Goal: Complete application form

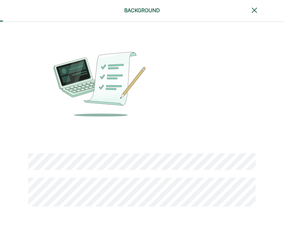
scroll to position [36, 0]
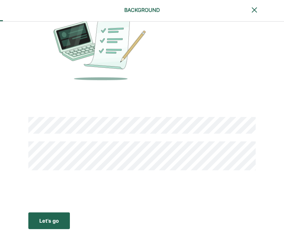
click at [57, 219] on div "Let’s go" at bounding box center [49, 221] width 20 height 8
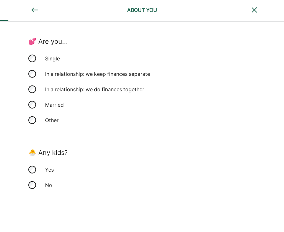
scroll to position [176, 0]
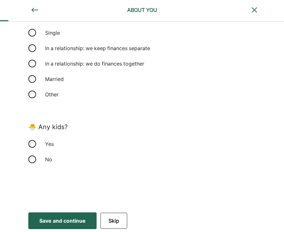
click at [74, 222] on div "Save and continue" at bounding box center [62, 221] width 46 height 8
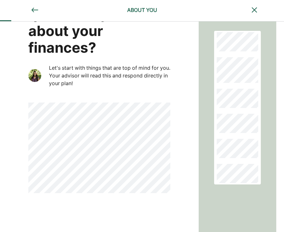
scroll to position [73, 0]
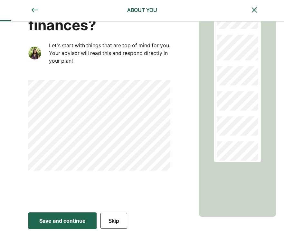
click at [66, 218] on div "Save and continue" at bounding box center [62, 221] width 46 height 8
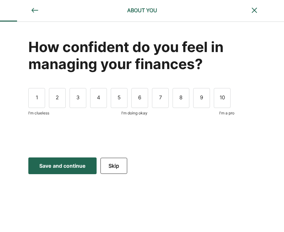
scroll to position [0, 0]
click at [81, 102] on div "3" at bounding box center [77, 98] width 17 height 20
click at [72, 171] on button "Save and continue Save Save and continue" at bounding box center [62, 166] width 68 height 17
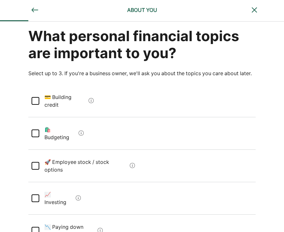
scroll to position [12, 0]
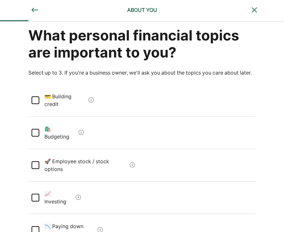
click at [36, 129] on div at bounding box center [36, 133] width 8 height 8
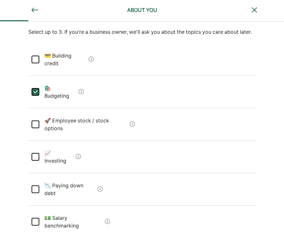
scroll to position [70, 0]
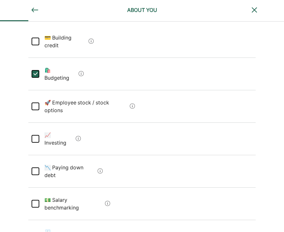
click at [35, 168] on div at bounding box center [36, 172] width 8 height 8
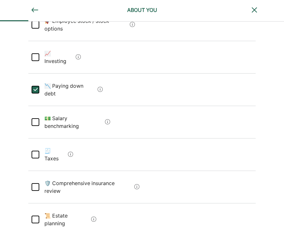
scroll to position [153, 0]
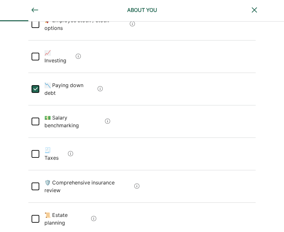
click at [37, 215] on div at bounding box center [36, 219] width 8 height 8
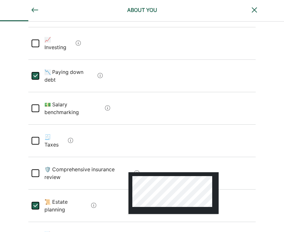
scroll to position [164, 0]
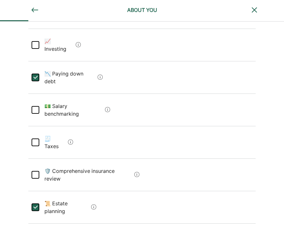
click at [40, 130] on Taxes "🧾 Taxes" at bounding box center [52, 143] width 26 height 26
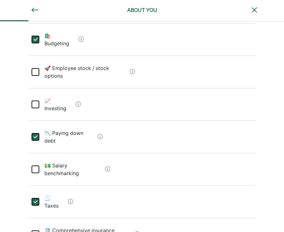
scroll to position [104, 0]
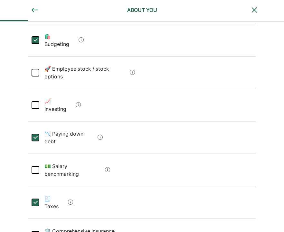
click at [35, 101] on div at bounding box center [36, 105] width 8 height 8
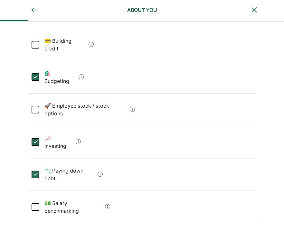
scroll to position [66, 0]
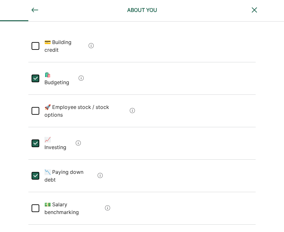
click at [34, 42] on div at bounding box center [36, 46] width 8 height 8
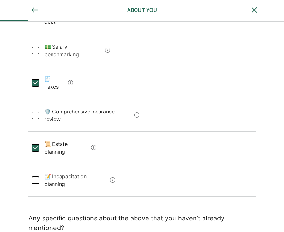
scroll to position [234, 0]
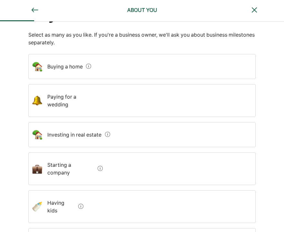
scroll to position [69, 0]
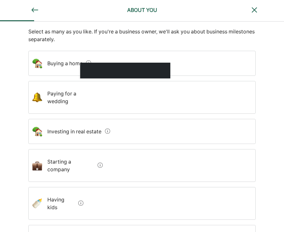
click at [83, 62] on span at bounding box center [87, 63] width 8 height 8
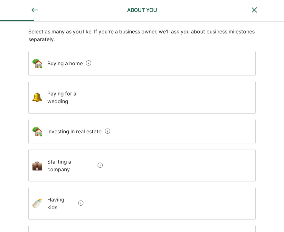
click at [62, 64] on home "Buying a home" at bounding box center [62, 63] width 41 height 18
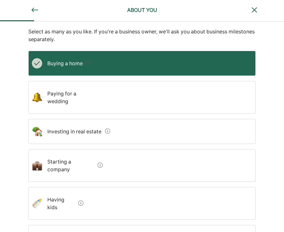
click at [68, 100] on wedding "Paying for a wedding" at bounding box center [70, 98] width 56 height 26
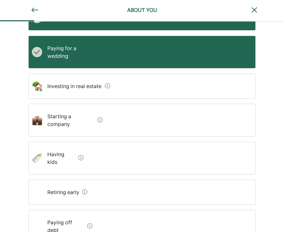
scroll to position [125, 0]
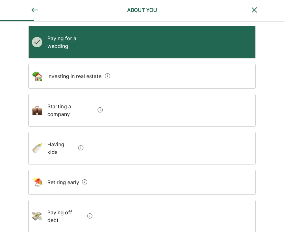
click at [68, 135] on kids "Having kids" at bounding box center [58, 148] width 33 height 26
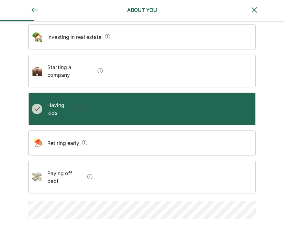
scroll to position [182, 0]
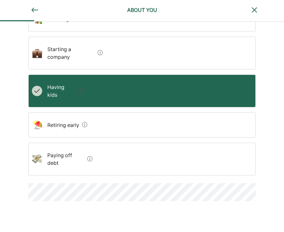
click at [111, 143] on div "Paying off debt" at bounding box center [141, 159] width 227 height 33
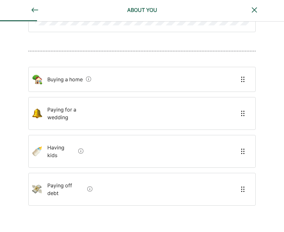
scroll to position [95, 0]
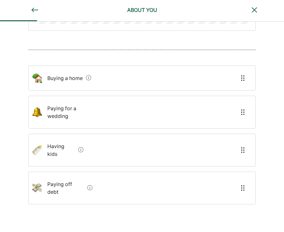
click at [76, 78] on home "Buying a home" at bounding box center [62, 78] width 41 height 18
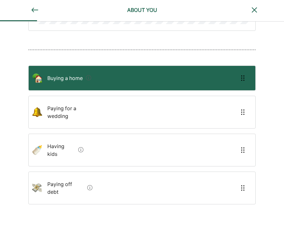
click at [62, 141] on kids "Having kids" at bounding box center [58, 150] width 33 height 26
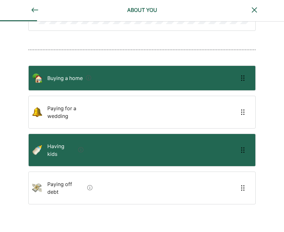
click at [64, 115] on wedding "Paying for a wedding" at bounding box center [70, 112] width 56 height 26
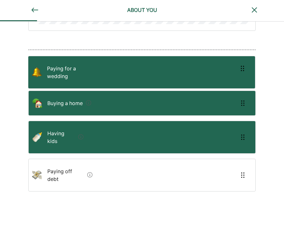
drag, startPoint x: 63, startPoint y: 109, endPoint x: 62, endPoint y: 67, distance: 41.8
click at [62, 67] on div "Buying a home Paying for a wedding Having kids Paying off debt" at bounding box center [141, 131] width 227 height 131
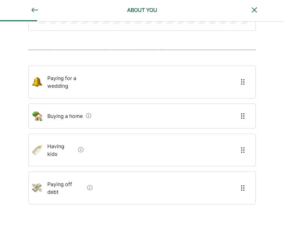
click at [82, 80] on wedding "Paying for a wedding" at bounding box center [70, 82] width 56 height 26
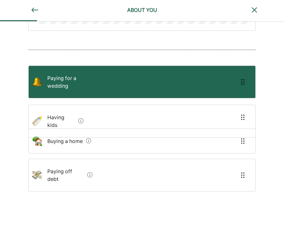
drag, startPoint x: 67, startPoint y: 129, endPoint x: 67, endPoint y: 105, distance: 24.8
click at [67, 105] on div "Paying for a wedding Buying a home Having kids Paying off debt" at bounding box center [141, 131] width 227 height 131
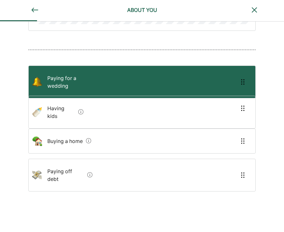
click at [67, 107] on kids "Having kids" at bounding box center [58, 112] width 33 height 26
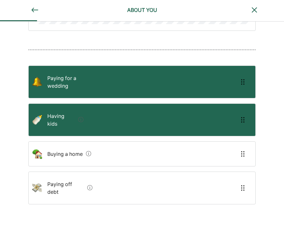
click at [69, 145] on home "Buying a home" at bounding box center [62, 154] width 41 height 18
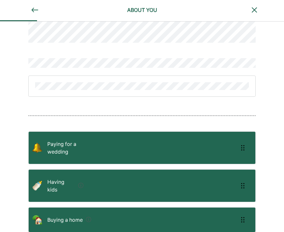
scroll to position [0, 0]
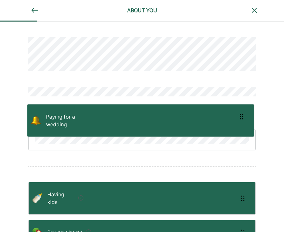
drag, startPoint x: 114, startPoint y: 168, endPoint x: 112, endPoint y: 109, distance: 58.5
click at [112, 109] on div "Paying for a wedding Having kids Buying a home Paying off debt" at bounding box center [141, 167] width 227 height 291
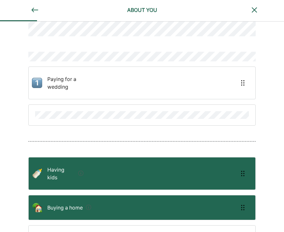
scroll to position [39, 0]
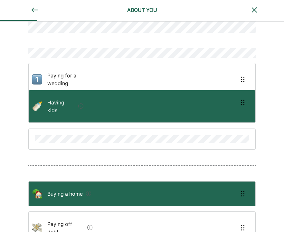
drag, startPoint x: 95, startPoint y: 157, endPoint x: 95, endPoint y: 94, distance: 63.0
click at [95, 94] on div "Paying for a wedding Having kids Buying a home Paying off debt" at bounding box center [141, 128] width 227 height 291
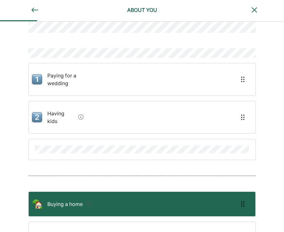
scroll to position [39, 0]
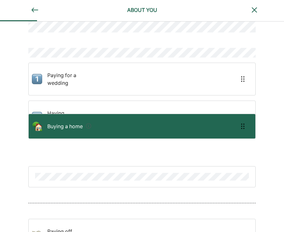
drag, startPoint x: 80, startPoint y: 184, endPoint x: 80, endPoint y: 112, distance: 71.4
click at [80, 112] on div "Paying for a wedding Having kids Buying a home Paying off debt" at bounding box center [141, 132] width 227 height 299
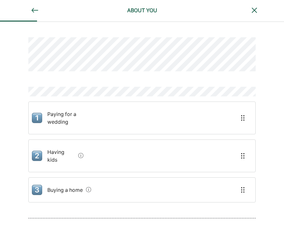
scroll to position [80, 0]
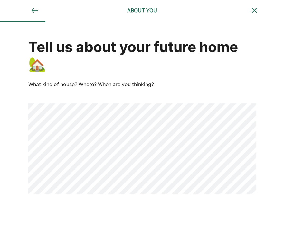
scroll to position [23, 0]
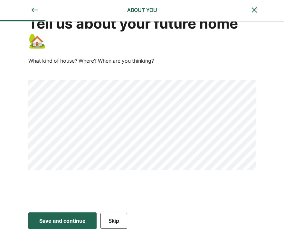
click at [69, 223] on div "Save and continue" at bounding box center [62, 221] width 46 height 8
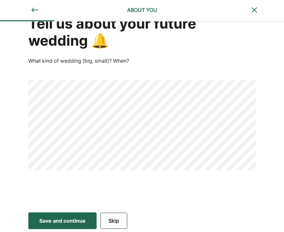
click at [51, 222] on div "Save and continue" at bounding box center [62, 221] width 46 height 8
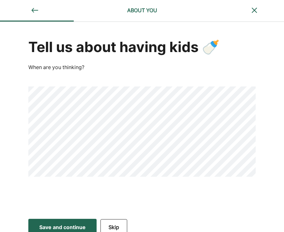
scroll to position [6, 0]
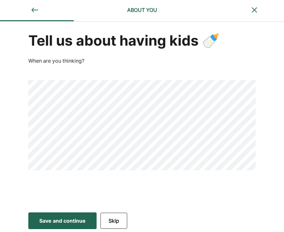
click at [87, 221] on button "Save and continue Save Save and continue" at bounding box center [62, 221] width 68 height 17
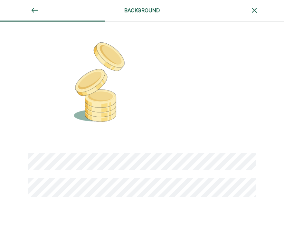
scroll to position [27, 0]
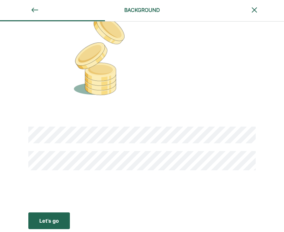
click at [40, 223] on div "Let’s go" at bounding box center [49, 221] width 20 height 8
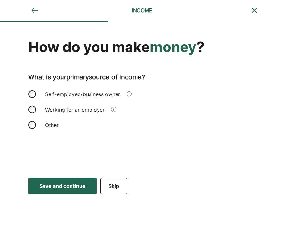
click at [36, 91] on div "Self-employed/business owner" at bounding box center [141, 94] width 227 height 15
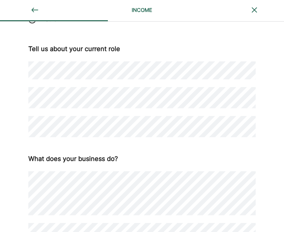
scroll to position [110, 0]
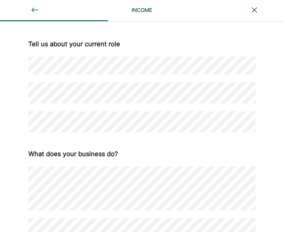
click at [56, 138] on div "What does your business do?" at bounding box center [141, 186] width 227 height 107
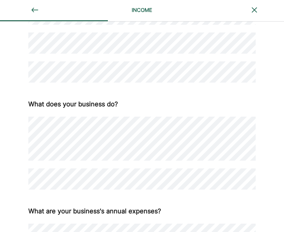
scroll to position [177, 0]
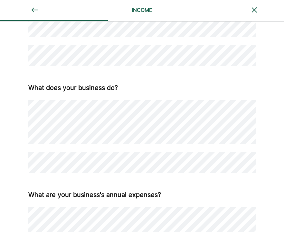
click at [111, 179] on div "What are your business's annual expenses?" at bounding box center [141, 204] width 227 height 62
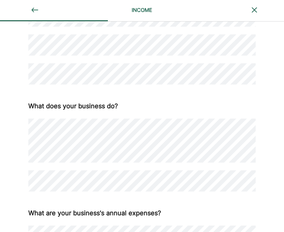
scroll to position [245, 0]
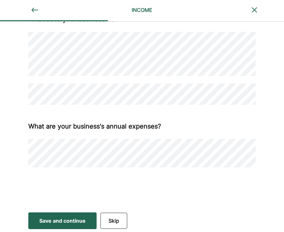
click at [73, 224] on div "Save and continue" at bounding box center [62, 221] width 46 height 8
click at [45, 215] on button "Save and continue Save Save and continue" at bounding box center [62, 221] width 68 height 17
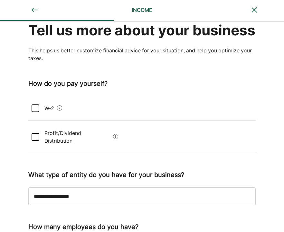
scroll to position [22, 0]
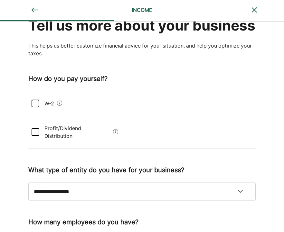
click at [35, 136] on div at bounding box center [36, 132] width 8 height 8
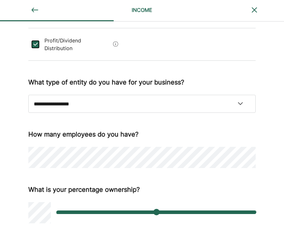
scroll to position [110, 0]
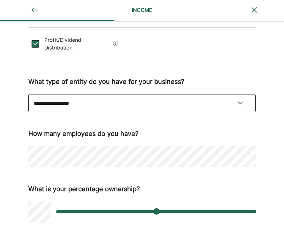
click at [81, 112] on select "**********" at bounding box center [141, 103] width 227 height 18
click at [88, 110] on select "**********" at bounding box center [141, 103] width 227 height 18
select select "**********"
click at [28, 94] on select "**********" at bounding box center [141, 103] width 227 height 18
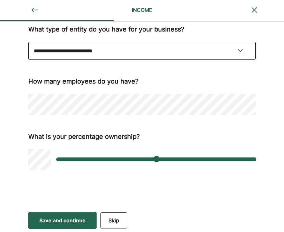
scroll to position [171, 0]
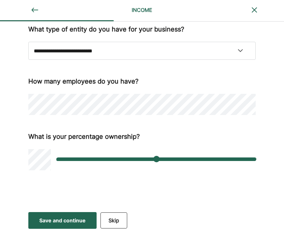
click at [88, 138] on b "What is your percentage ownership?" at bounding box center [83, 137] width 111 height 8
click at [85, 126] on div "**********" at bounding box center [141, 23] width 227 height 296
click at [61, 219] on div "Save and continue" at bounding box center [62, 221] width 46 height 8
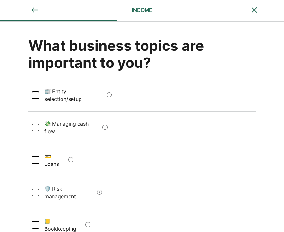
scroll to position [0, 0]
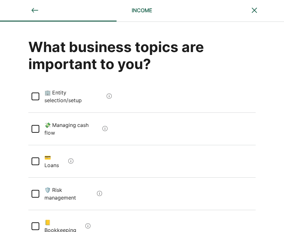
click at [36, 93] on div at bounding box center [36, 97] width 8 height 8
click at [35, 125] on div at bounding box center [36, 129] width 8 height 8
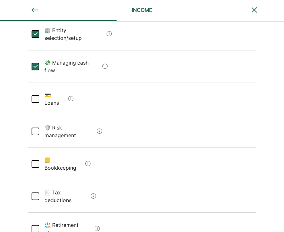
scroll to position [62, 0]
click at [38, 128] on div at bounding box center [36, 132] width 8 height 8
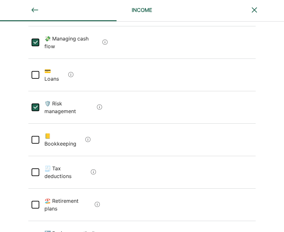
scroll to position [90, 0]
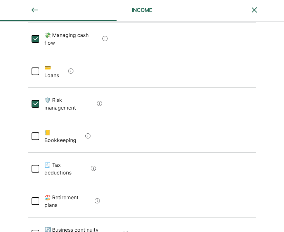
click at [35, 133] on div at bounding box center [36, 137] width 8 height 8
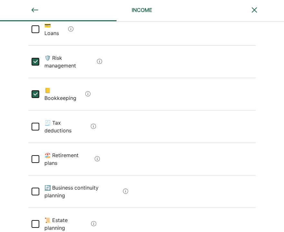
scroll to position [133, 0]
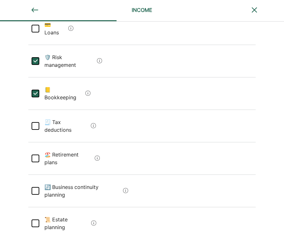
click at [38, 155] on div at bounding box center [36, 159] width 8 height 8
click at [38, 187] on div at bounding box center [36, 191] width 8 height 8
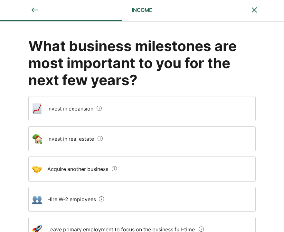
scroll to position [0, 0]
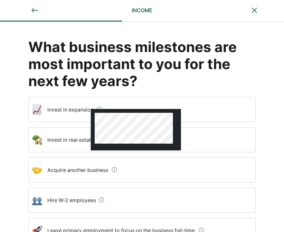
click at [99, 112] on div at bounding box center [136, 130] width 90 height 42
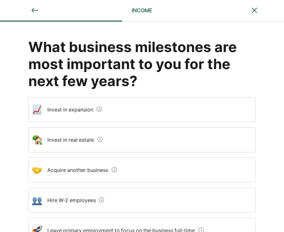
click at [66, 111] on expansion "Invest in expansion" at bounding box center [67, 110] width 51 height 18
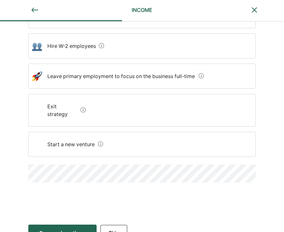
scroll to position [159, 0]
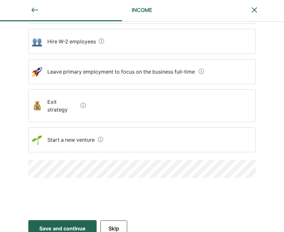
click at [70, 220] on button "Save and continue Save Save and continue" at bounding box center [62, 228] width 68 height 17
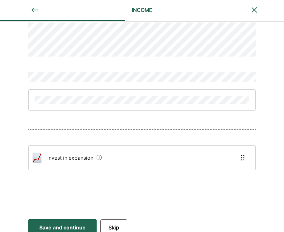
scroll to position [0, 0]
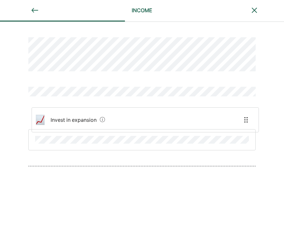
drag, startPoint x: 77, startPoint y: 156, endPoint x: 79, endPoint y: 120, distance: 36.1
click at [79, 120] on div "Invest in expansion" at bounding box center [141, 118] width 227 height 192
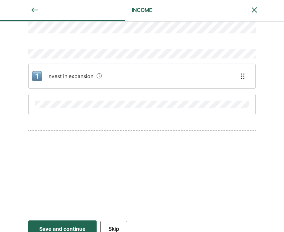
scroll to position [46, 0]
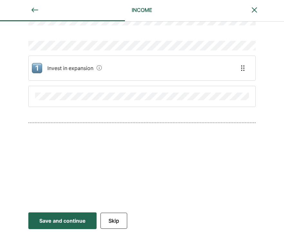
click at [69, 223] on div "Save and continue" at bounding box center [62, 221] width 46 height 8
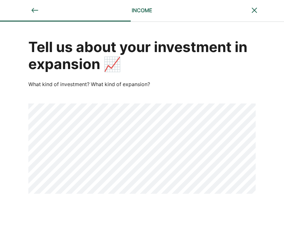
scroll to position [23, 0]
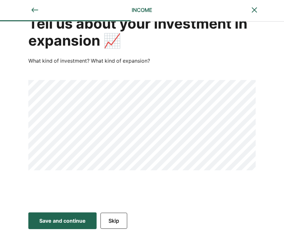
click at [68, 223] on div "Save and continue" at bounding box center [62, 221] width 46 height 8
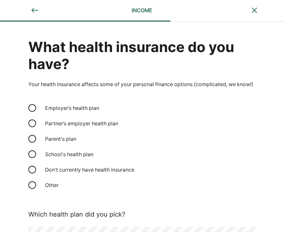
scroll to position [89, 0]
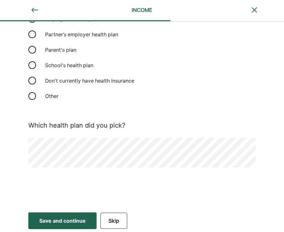
click at [54, 218] on div "Save and continue" at bounding box center [62, 221] width 46 height 8
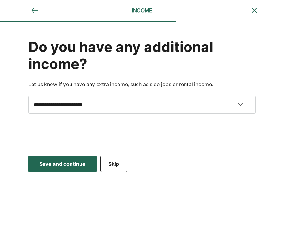
scroll to position [0, 0]
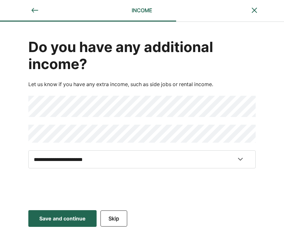
click at [69, 215] on div "Save and continue" at bounding box center [62, 219] width 46 height 8
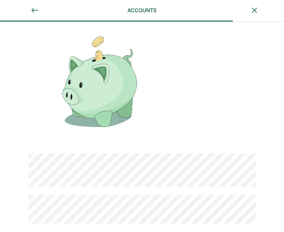
scroll to position [53, 0]
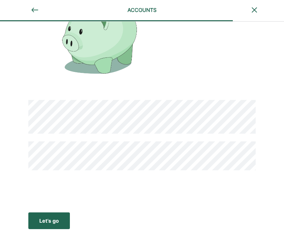
click at [53, 225] on button "Let’s go Save Let’s go" at bounding box center [48, 221] width 41 height 17
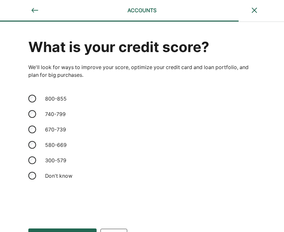
scroll to position [16, 0]
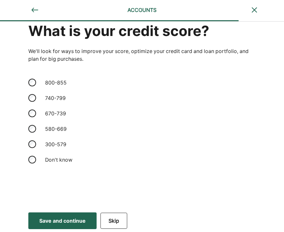
click at [83, 218] on div "Save and continue" at bounding box center [62, 221] width 46 height 8
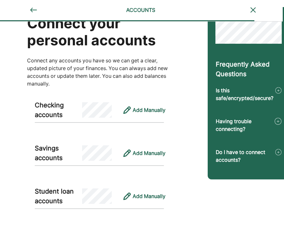
scroll to position [0, 1]
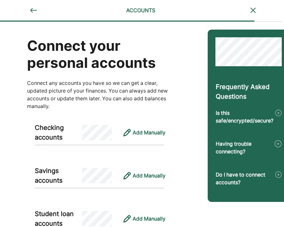
click at [277, 176] on img at bounding box center [278, 175] width 6 height 8
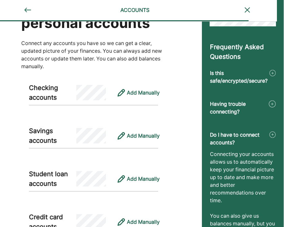
scroll to position [40, 7]
